Goal: Check status

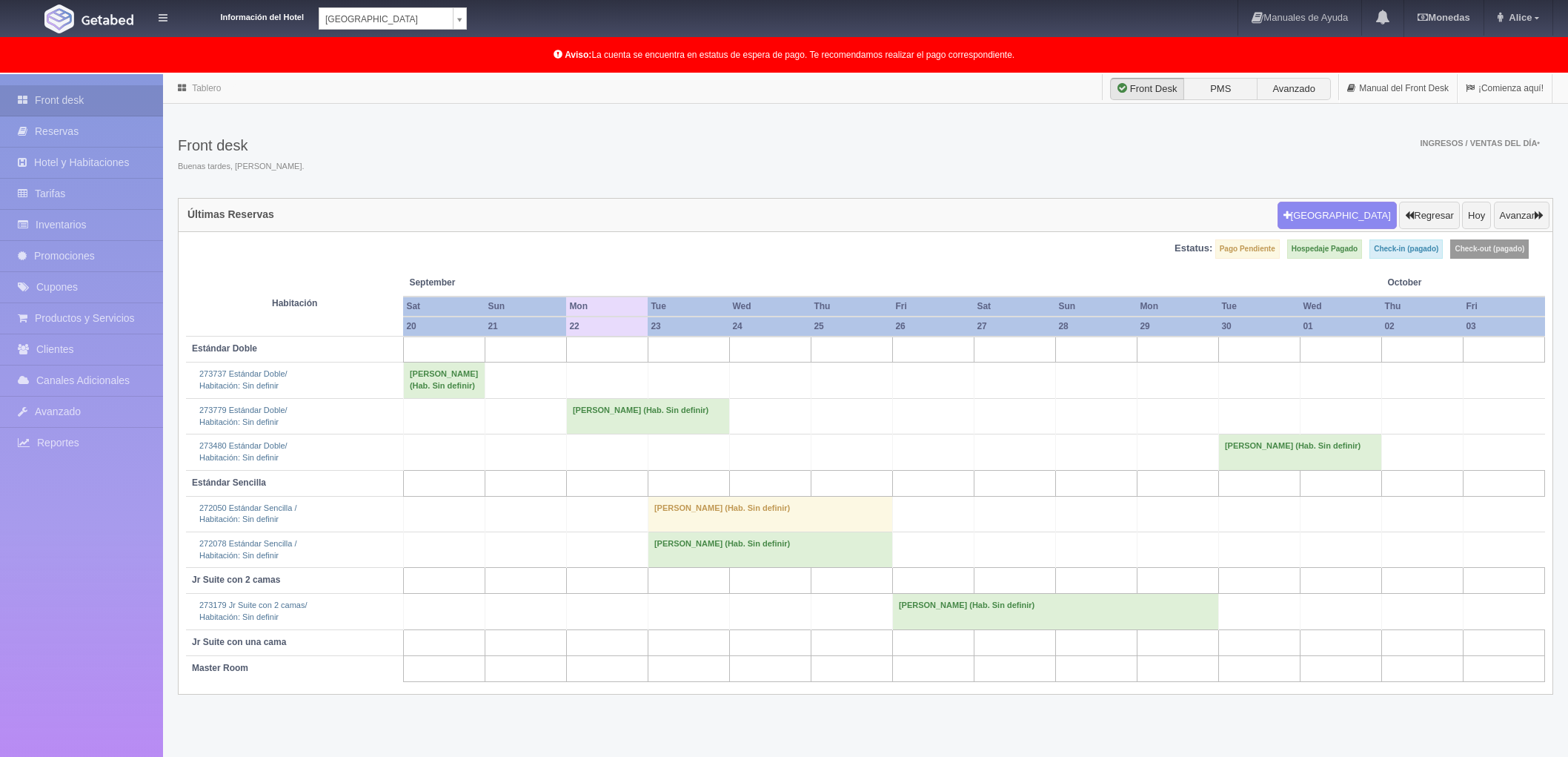
scroll to position [77, 0]
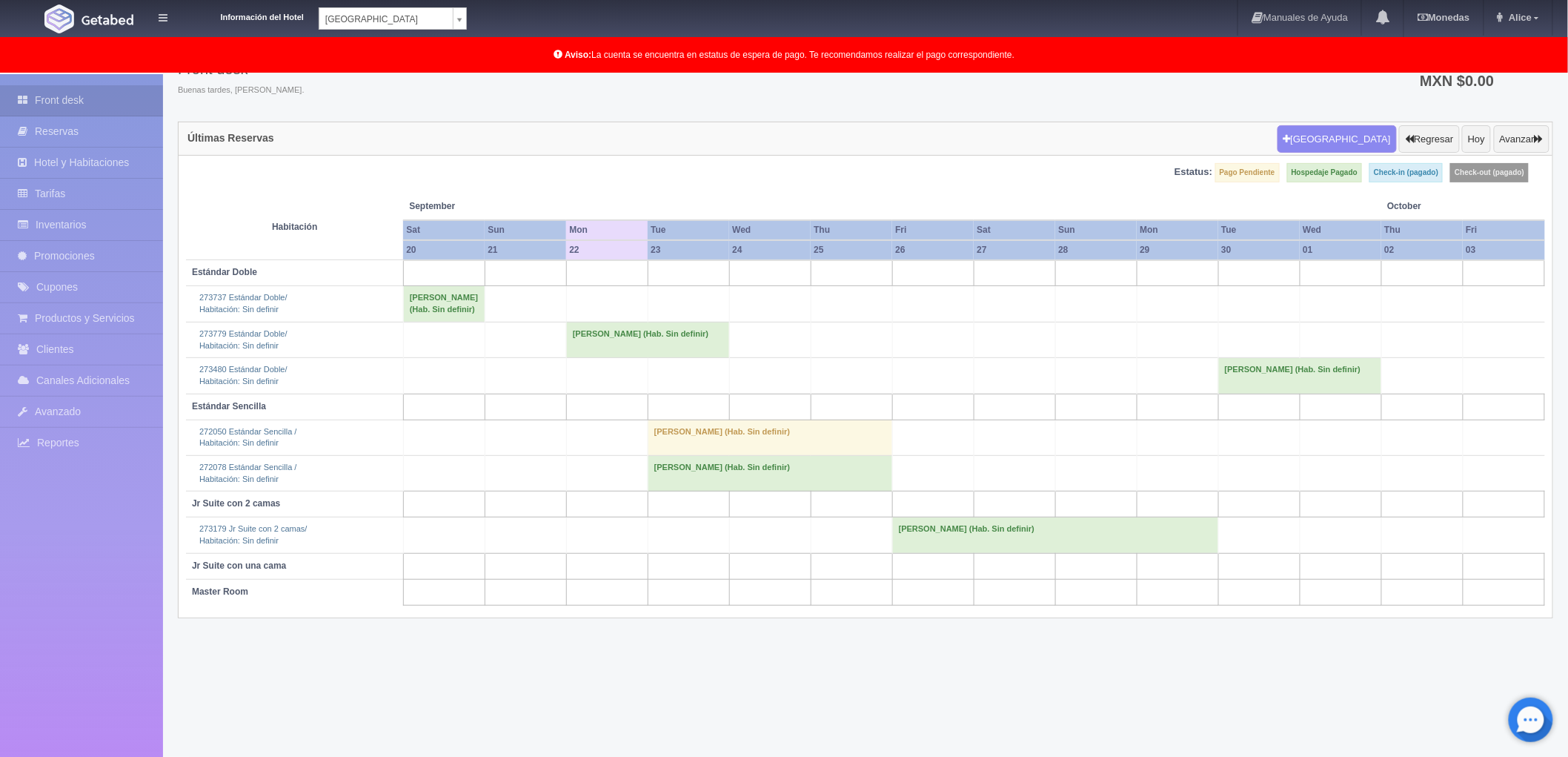
click at [642, 338] on td "[PERSON_NAME] [PERSON_NAME] (Hab. Sin definir)" at bounding box center [648, 340] width 163 height 36
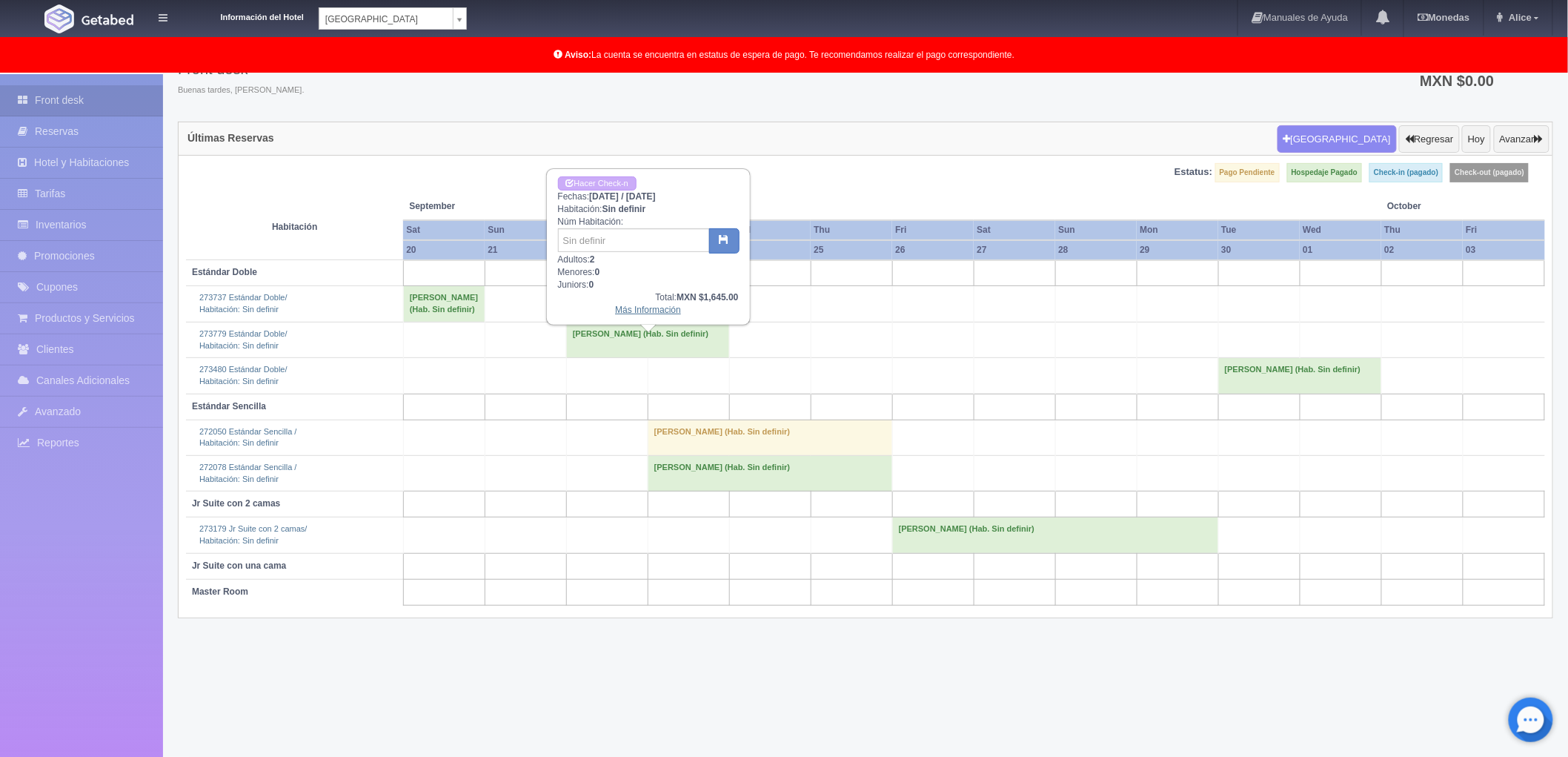
click at [648, 311] on link "Más Información" at bounding box center [648, 309] width 66 height 11
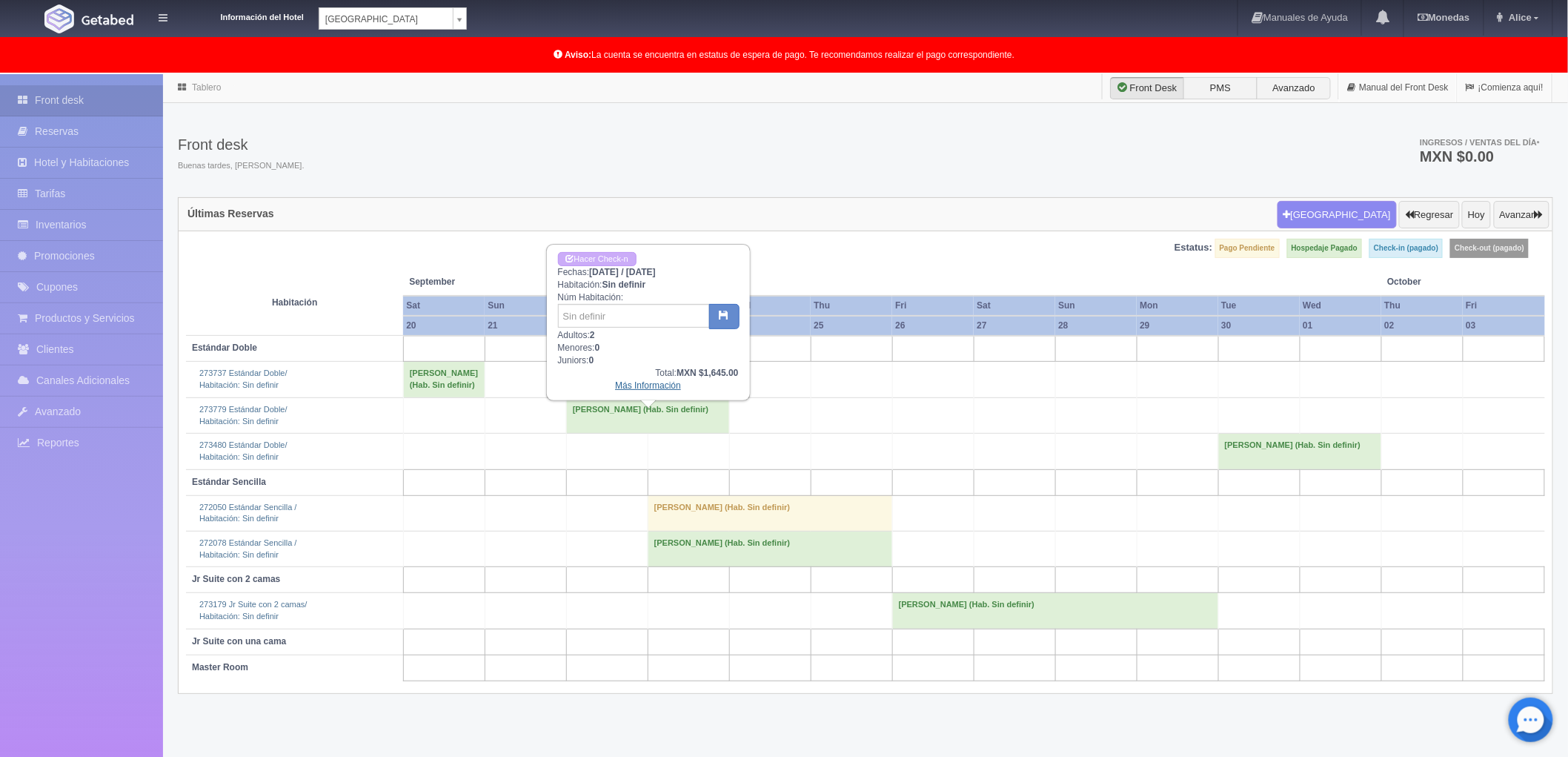
scroll to position [0, 0]
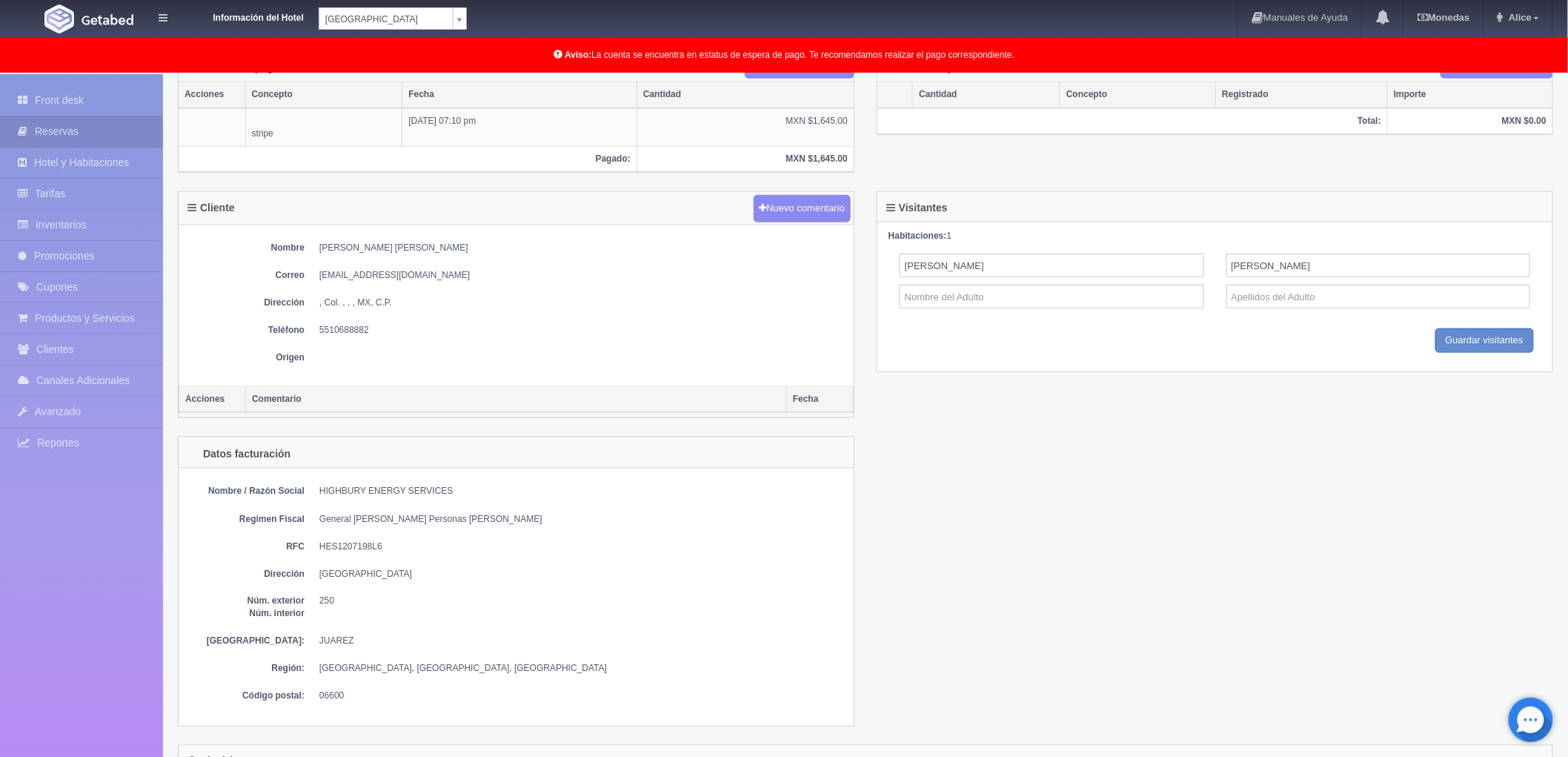
scroll to position [576, 0]
